Goal: Obtain resource: Download file/media

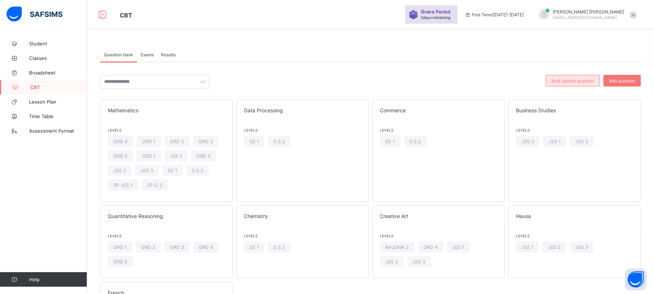
click at [593, 80] on span "Bulk upload question" at bounding box center [573, 80] width 43 height 5
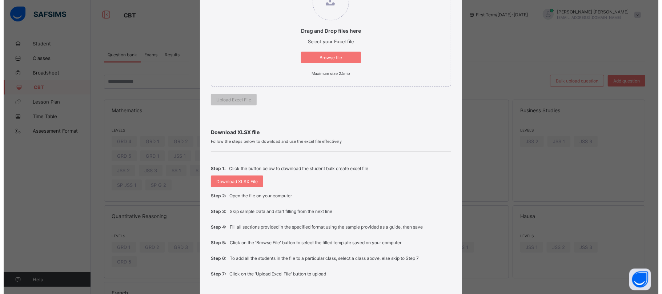
scroll to position [154, 0]
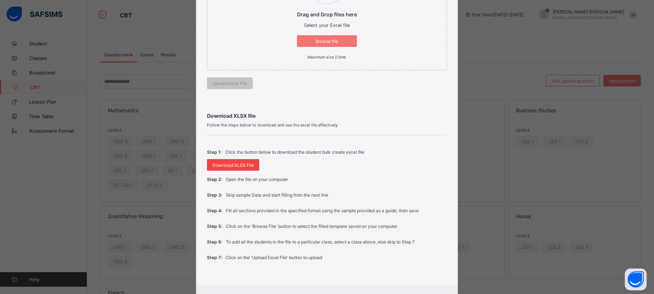
click at [233, 165] on span "Download XLSX File" at bounding box center [233, 164] width 41 height 5
click at [233, 165] on span "Download XLSX File" at bounding box center [235, 164] width 41 height 5
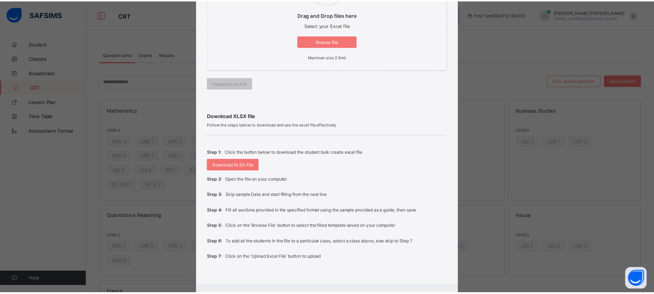
scroll to position [189, 0]
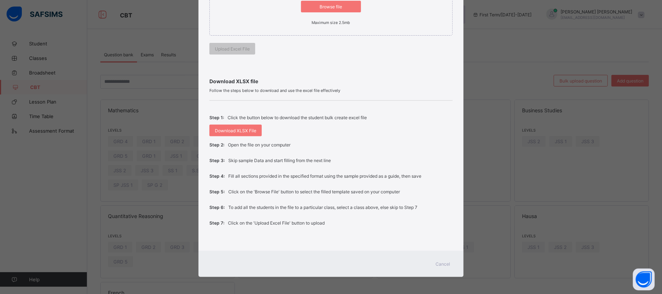
click at [442, 262] on span "Cancel" at bounding box center [443, 263] width 15 height 5
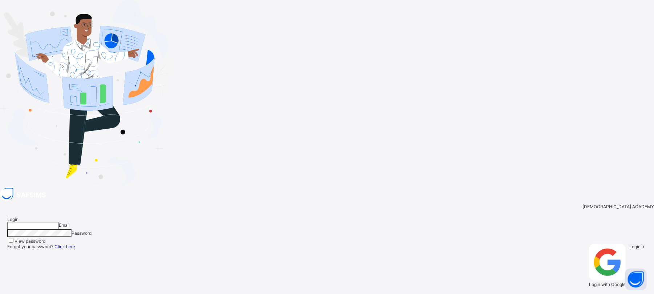
type input "**********"
